Goal: Communication & Community: Answer question/provide support

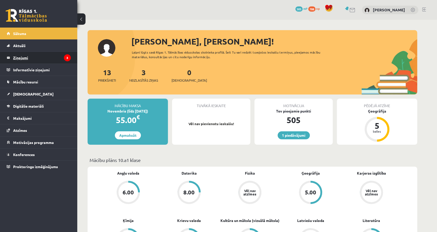
click at [16, 55] on legend "Ziņojumi 3" at bounding box center [42, 58] width 58 height 12
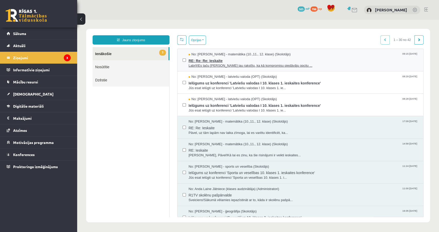
click at [205, 65] on span "Labrīt!Es taču [PERSON_NAME] jau rakstīju, ka kā kompromisu piedāvāju opciju ..." at bounding box center [304, 65] width 230 height 5
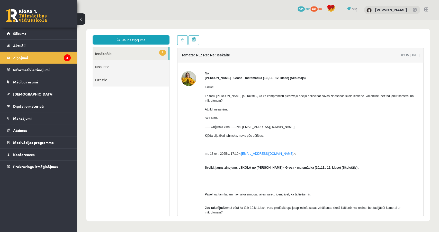
click at [104, 53] on link "2 Ienākošie" at bounding box center [131, 53] width 76 height 13
click at [107, 69] on link "Nosūtītie" at bounding box center [131, 66] width 77 height 13
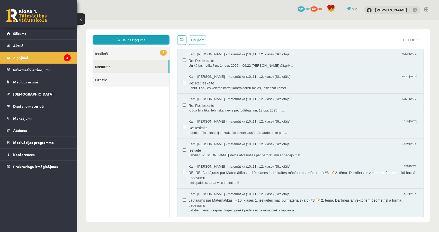
click at [108, 56] on link "2 Ienākošie" at bounding box center [131, 53] width 77 height 13
click at [106, 53] on link "2 Ienākošie" at bounding box center [131, 53] width 77 height 13
click at [101, 54] on link "2 Ienākošie" at bounding box center [131, 53] width 77 height 13
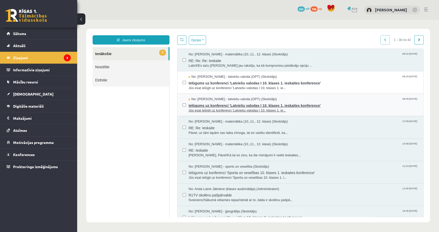
click at [224, 105] on span "Ielūgums uz konferenci 'Latviešu valodas I 10. klases 1. ieskaites konference'" at bounding box center [304, 105] width 230 height 6
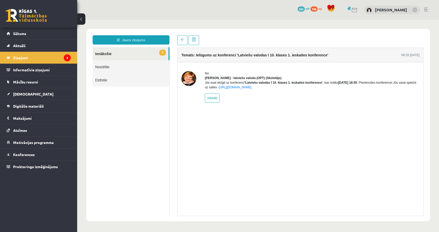
click at [99, 55] on link "1 Ienākošie" at bounding box center [131, 53] width 76 height 13
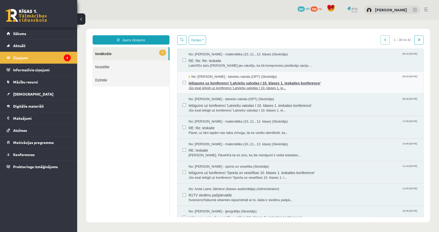
click at [218, 84] on span "Ielūgums uz konferenci 'Latviešu valodas I 10. klases 1. ieskaites konference'" at bounding box center [304, 82] width 230 height 6
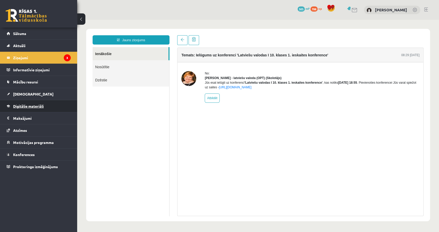
click at [23, 106] on span "Digitālie materiāli" at bounding box center [28, 106] width 31 height 5
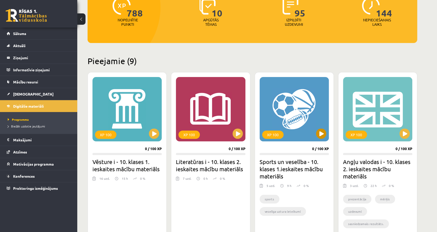
scroll to position [86, 0]
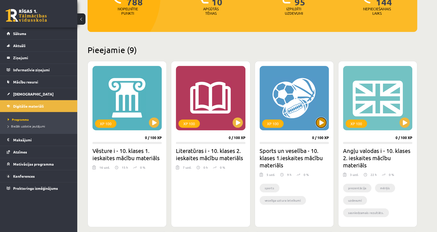
click at [321, 126] on button at bounding box center [321, 122] width 10 height 10
